Goal: Transaction & Acquisition: Purchase product/service

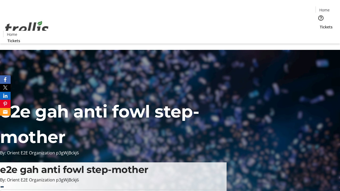
click at [320, 24] on span "Tickets" at bounding box center [326, 27] width 13 height 6
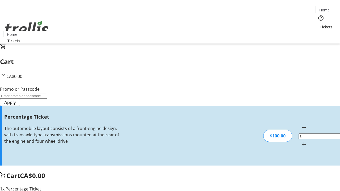
type input "FOO"
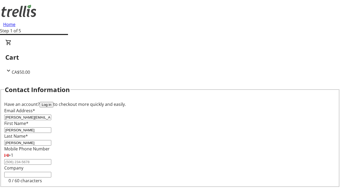
type input "[PERSON_NAME]"
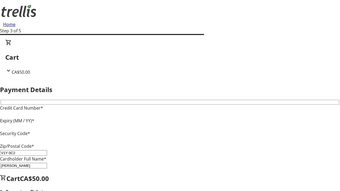
type input "V1Y 0C2"
